Goal: Register for event/course

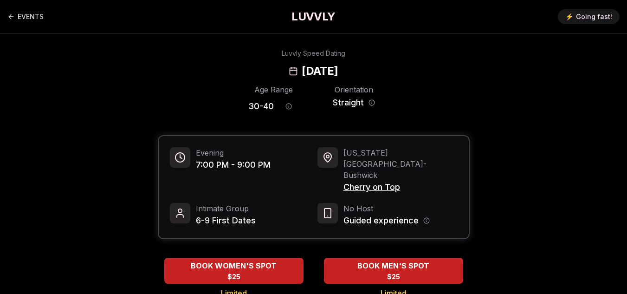
drag, startPoint x: 0, startPoint y: 0, endPoint x: 132, endPoint y: 90, distance: 159.7
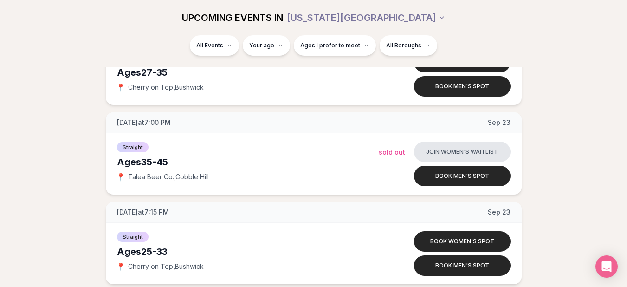
click at [519, 47] on div "All Events Your age Ages I prefer to meet All Boroughs" at bounding box center [314, 47] width 520 height 24
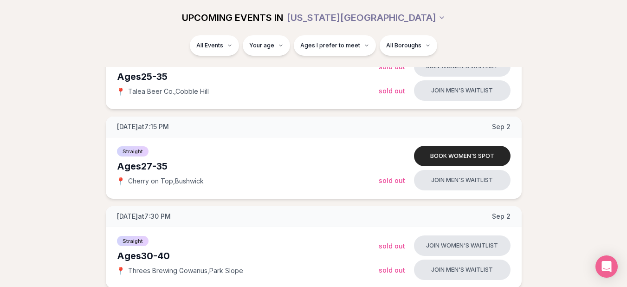
scroll to position [155, 0]
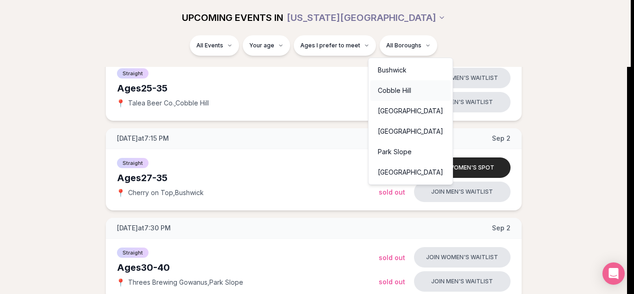
click at [405, 88] on div "Cobble Hill" at bounding box center [410, 90] width 80 height 20
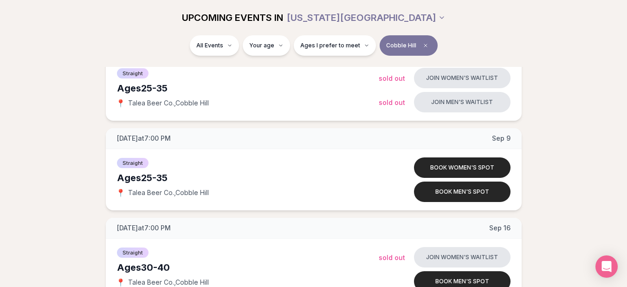
click at [567, 83] on div "[DATE] at 7:00 PM [DATE] Ages [DEMOGRAPHIC_DATA] Straight 📍 Talea Beer Co. , Co…" at bounding box center [313, 259] width 597 height 440
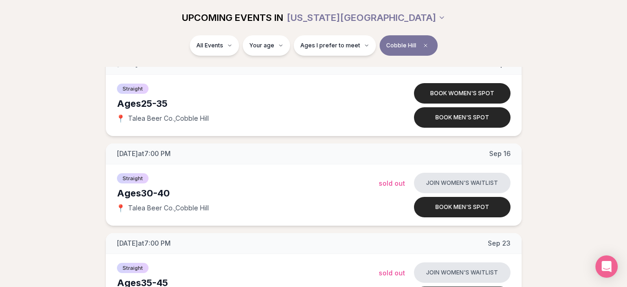
scroll to position [211, 0]
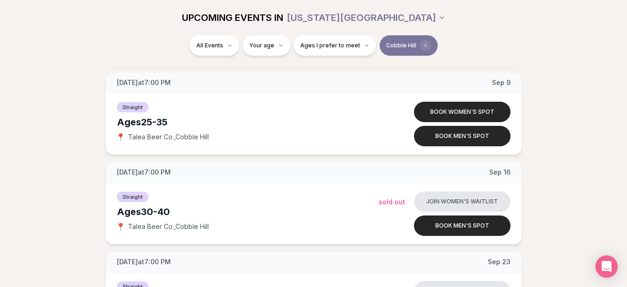
click at [424, 42] on span "Clear borough filter" at bounding box center [425, 45] width 11 height 11
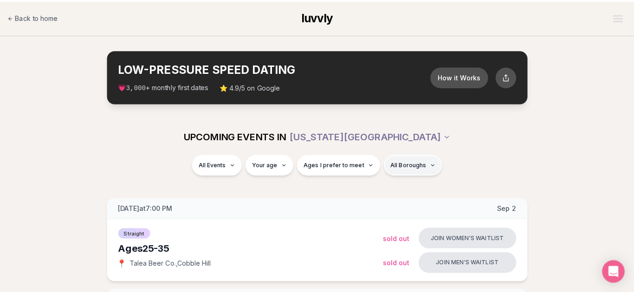
scroll to position [1802, 0]
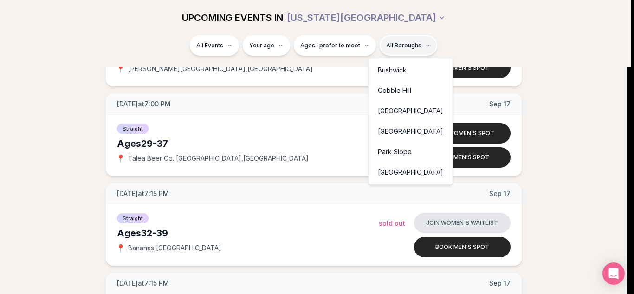
click at [393, 150] on div "Park Slope" at bounding box center [410, 152] width 80 height 20
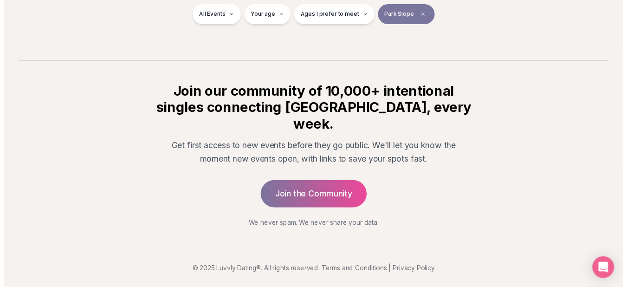
scroll to position [175, 0]
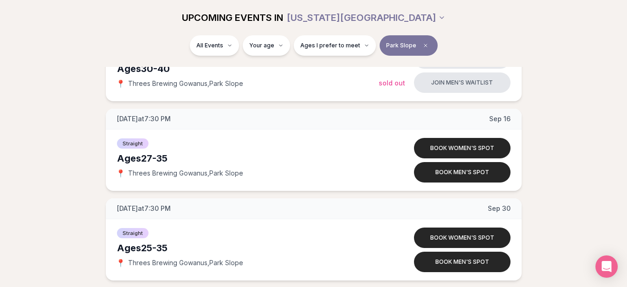
click at [560, 96] on div "[DATE] at 7:30 PM [DATE] Ages [DEMOGRAPHIC_DATA] Straight 📍 Threes Brewing Gowa…" at bounding box center [313, 149] width 597 height 261
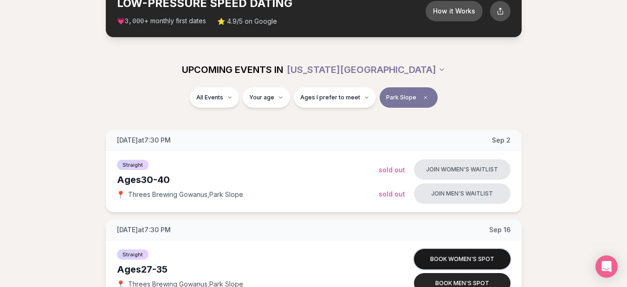
scroll to position [64, 0]
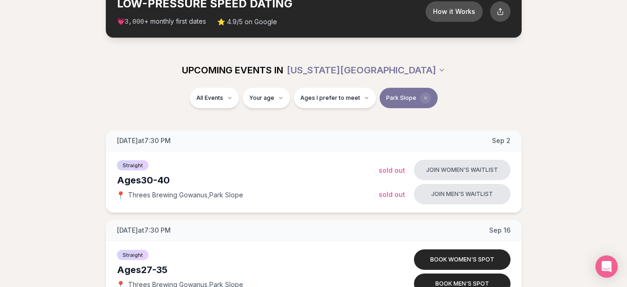
click at [424, 95] on icon "Clear borough filter" at bounding box center [426, 98] width 6 height 6
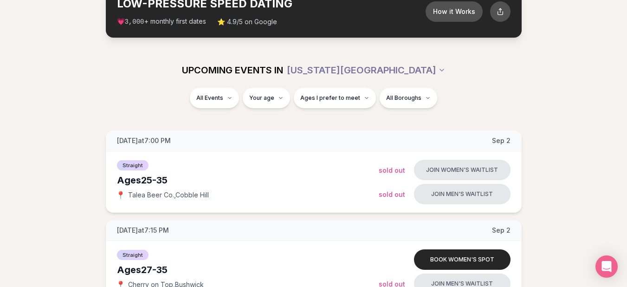
click at [431, 73] on div "UPCOMING EVENTS IN [US_STATE][GEOGRAPHIC_DATA]" at bounding box center [314, 70] width 520 height 20
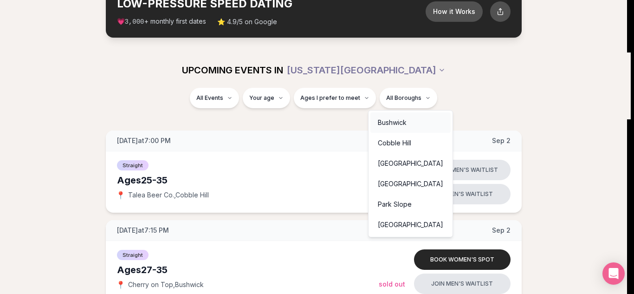
click at [385, 128] on div "Bushwick" at bounding box center [410, 122] width 80 height 20
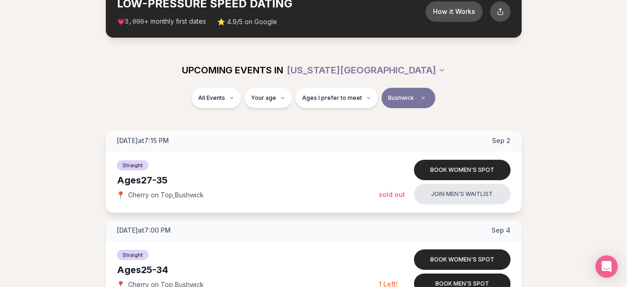
click at [378, 131] on div "[DATE] at 7:15 PM [DATE]" at bounding box center [314, 140] width 416 height 21
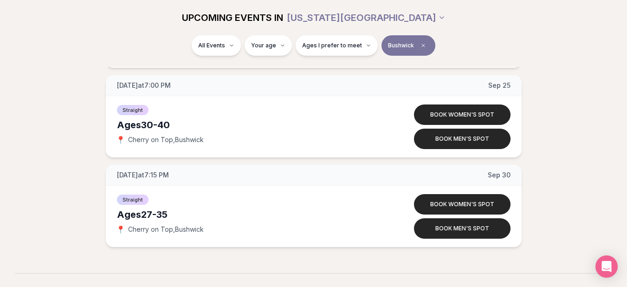
scroll to position [565, 0]
